Goal: Task Accomplishment & Management: Manage account settings

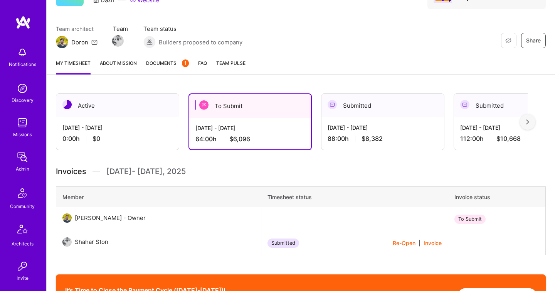
scroll to position [122, 0]
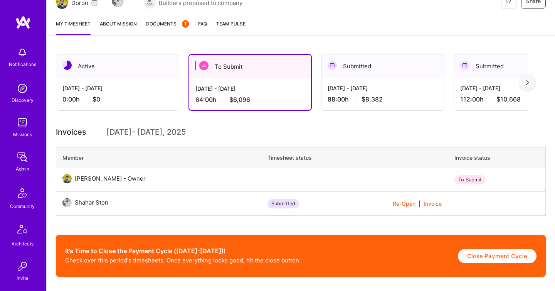
click at [163, 32] on link "Documents 1" at bounding box center [167, 27] width 43 height 15
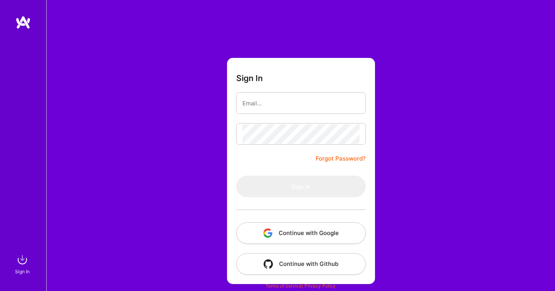
click at [281, 229] on button "Continue with Google" at bounding box center [301, 233] width 130 height 22
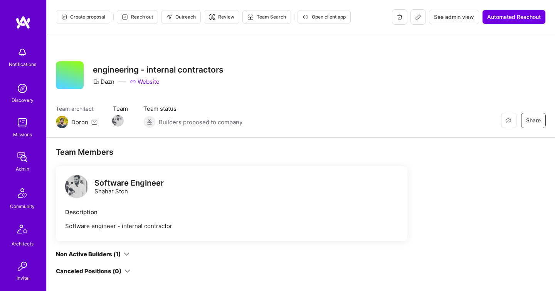
click at [464, 18] on span "See admin view" at bounding box center [454, 17] width 40 height 8
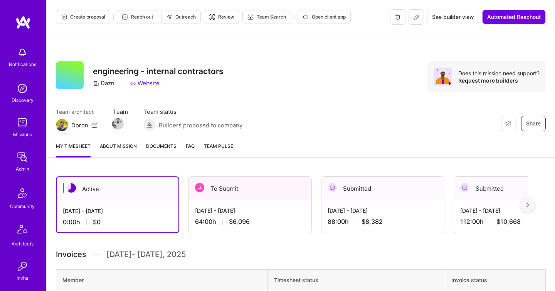
click at [213, 183] on div "To Submit" at bounding box center [250, 189] width 123 height 24
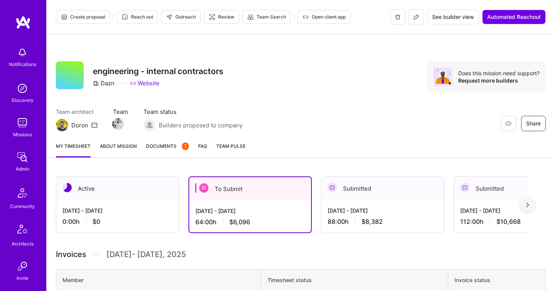
click at [159, 144] on span "Documents 1" at bounding box center [167, 146] width 43 height 8
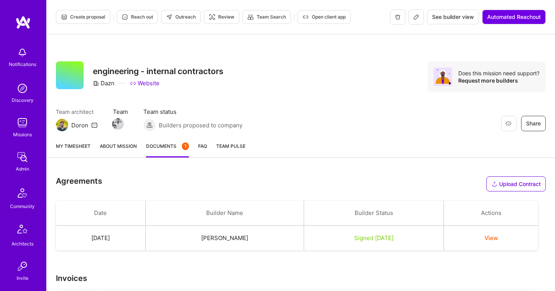
click at [79, 144] on link "My timesheet" at bounding box center [73, 149] width 35 height 15
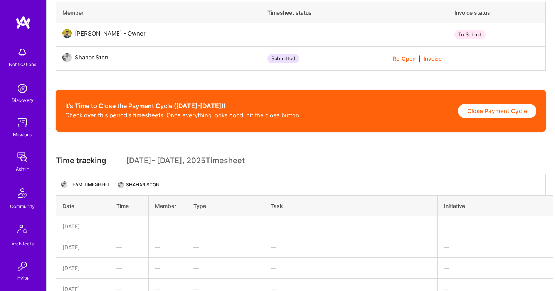
scroll to position [245, 0]
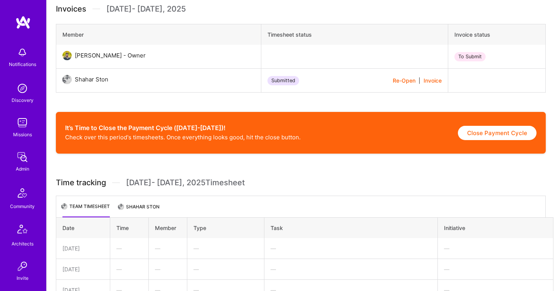
click at [127, 216] on li "Shahar Ston" at bounding box center [139, 209] width 41 height 15
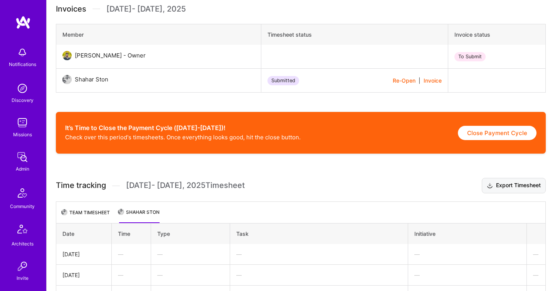
click at [524, 181] on button "Export Timesheet" at bounding box center [514, 185] width 64 height 15
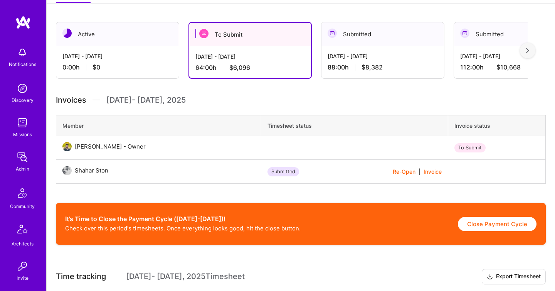
scroll to position [0, 0]
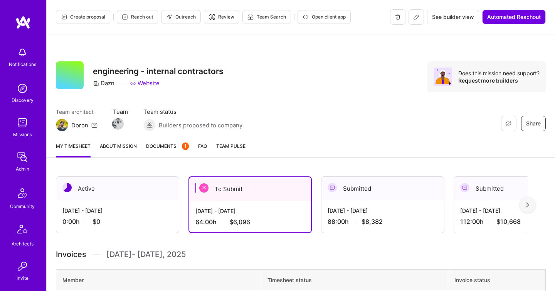
click at [170, 139] on div "My timesheet About Mission Documents 1 FAQ Team Pulse" at bounding box center [301, 147] width 509 height 22
click at [170, 142] on span "Documents 1" at bounding box center [167, 146] width 43 height 8
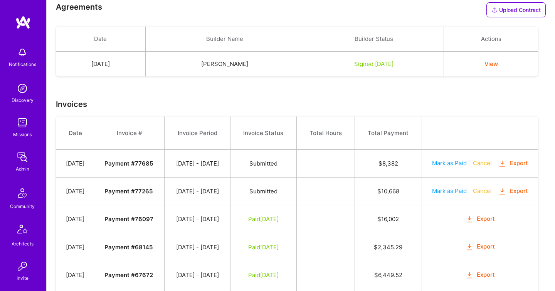
scroll to position [178, 0]
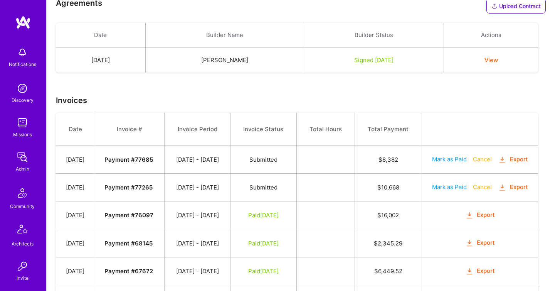
click at [498, 164] on icon "button" at bounding box center [502, 159] width 9 height 9
